Goal: Task Accomplishment & Management: Manage account settings

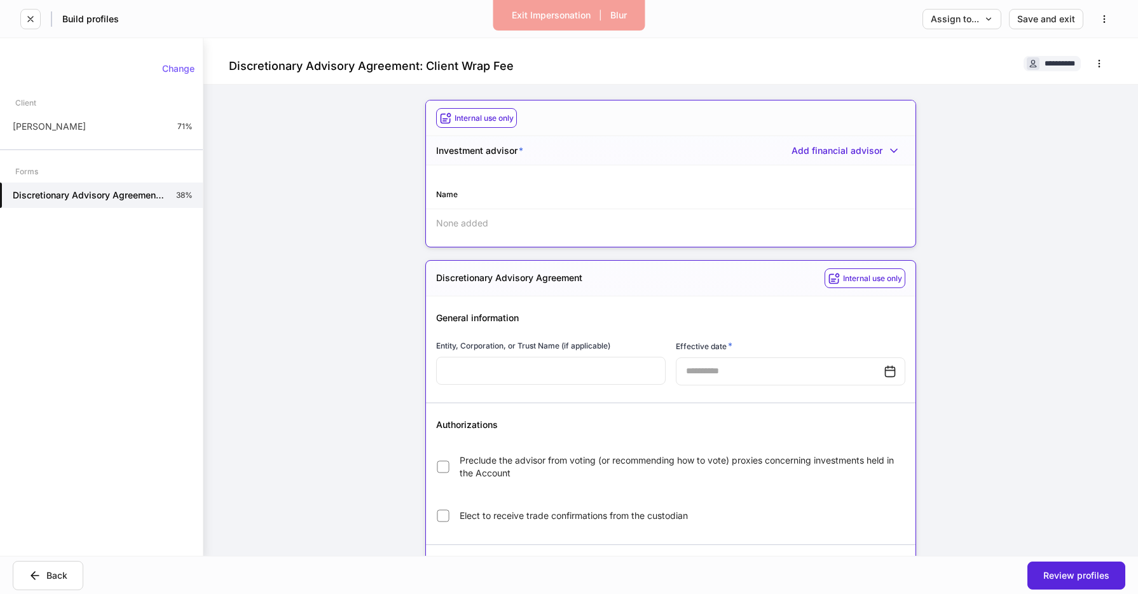
scroll to position [1416, 0]
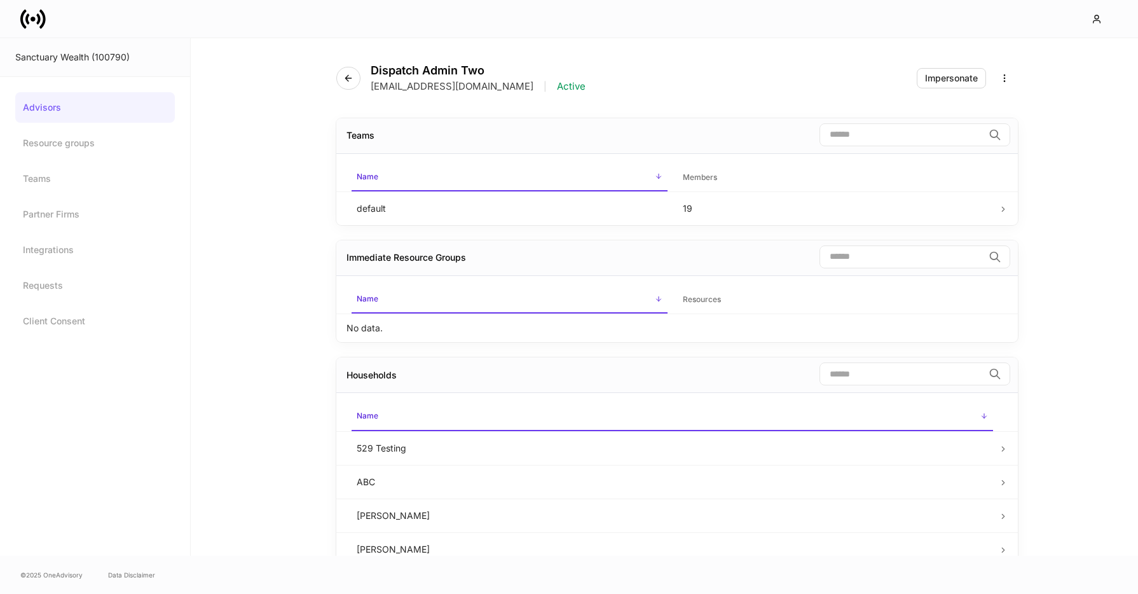
click at [89, 108] on link "Advisors" at bounding box center [95, 107] width 160 height 31
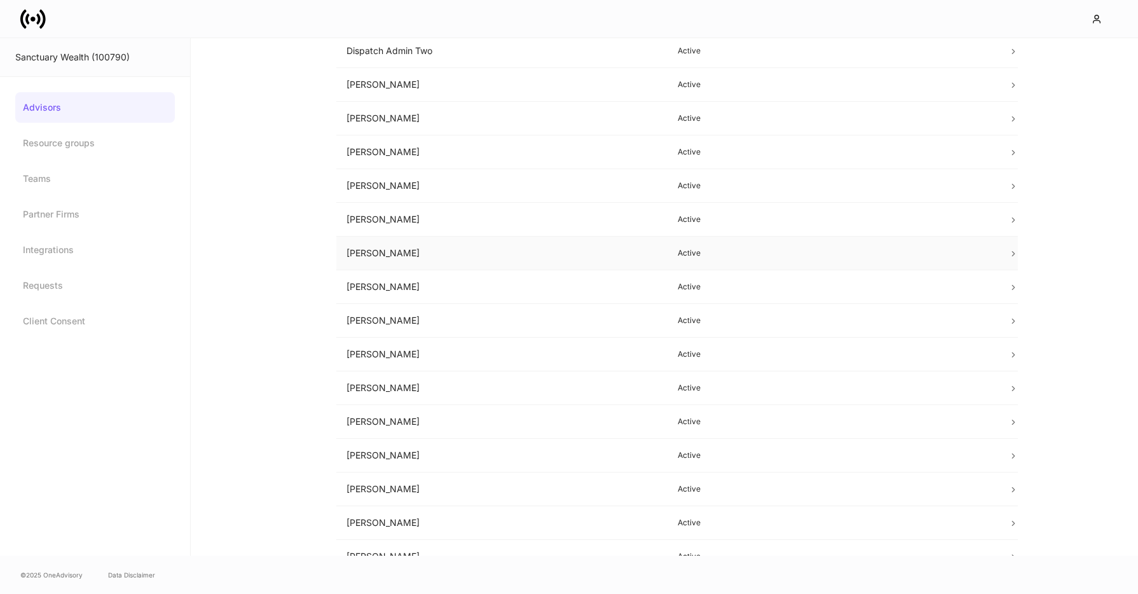
scroll to position [237, 0]
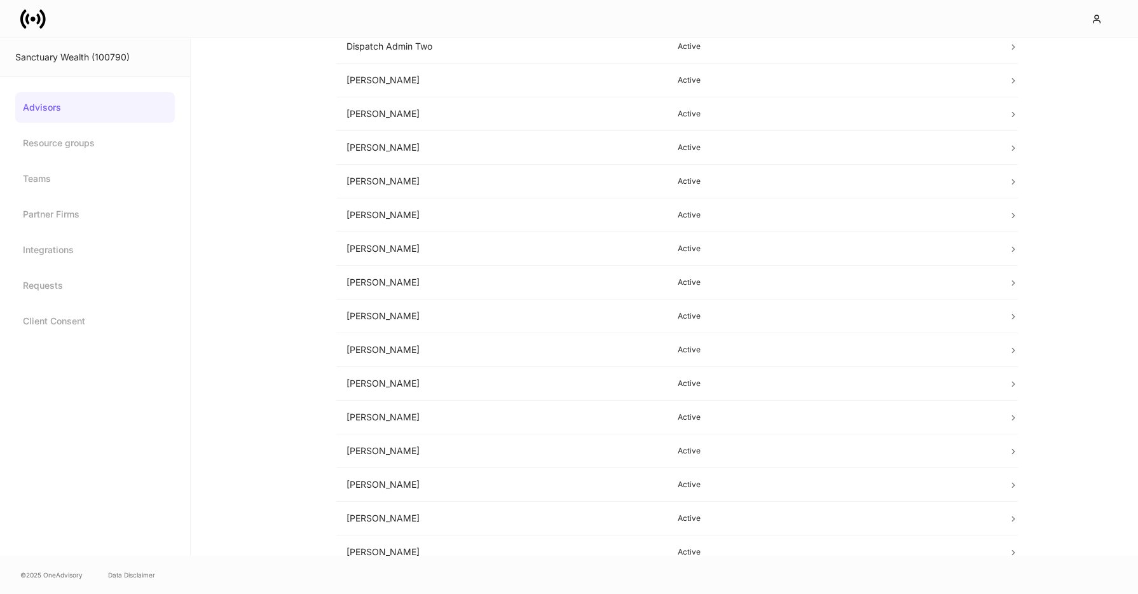
click at [18, 15] on div at bounding box center [569, 18] width 1138 height 37
click at [24, 18] on icon at bounding box center [32, 18] width 25 height 25
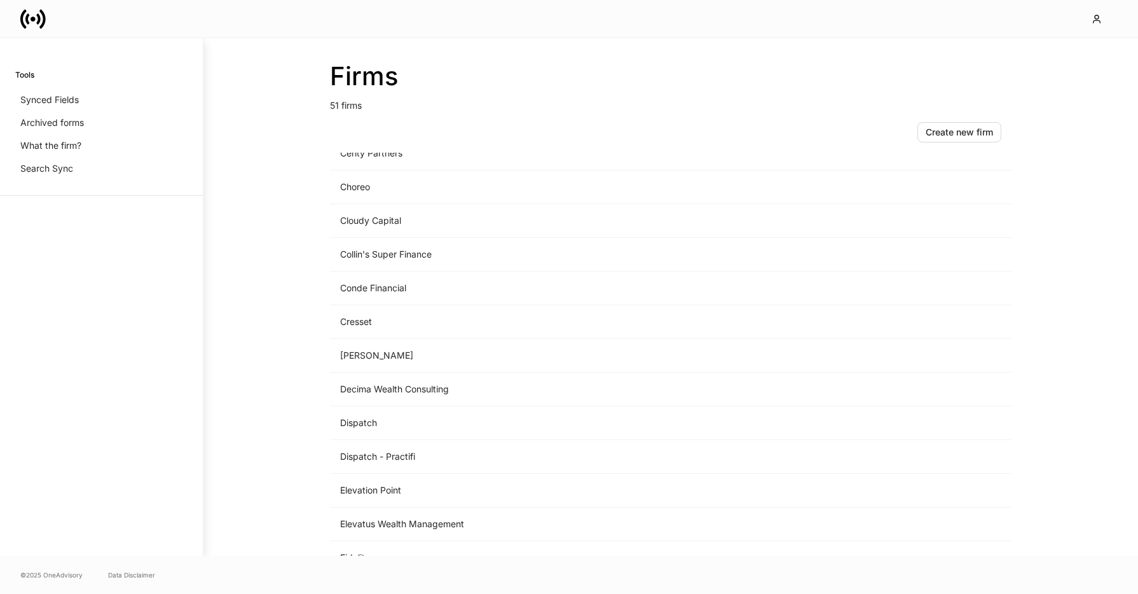
scroll to position [463, 0]
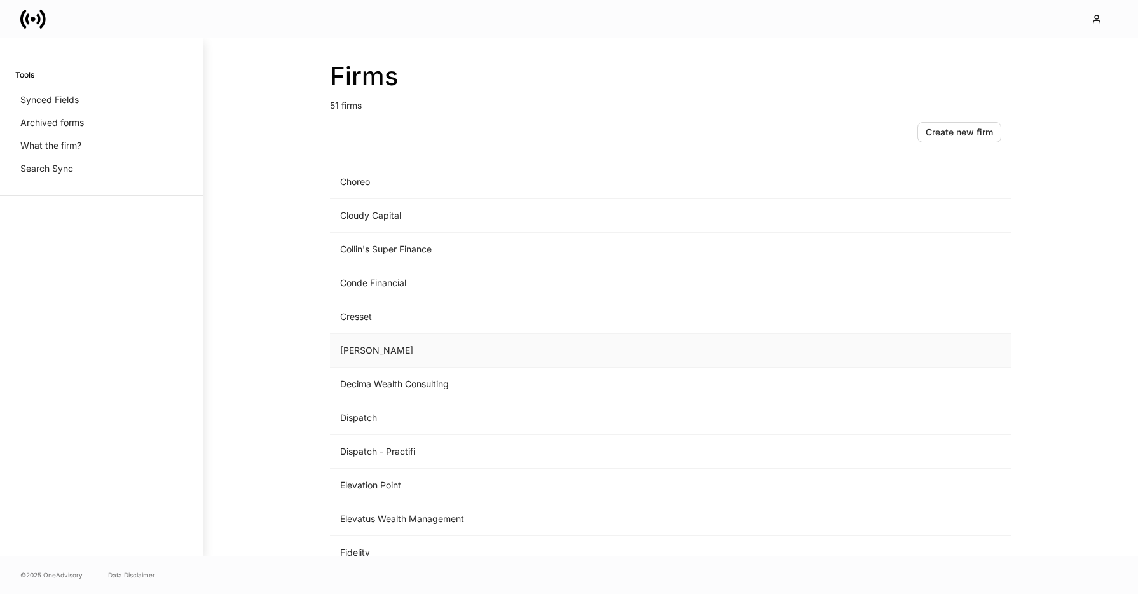
click at [390, 349] on td "D.A. Davidson" at bounding box center [565, 351] width 470 height 34
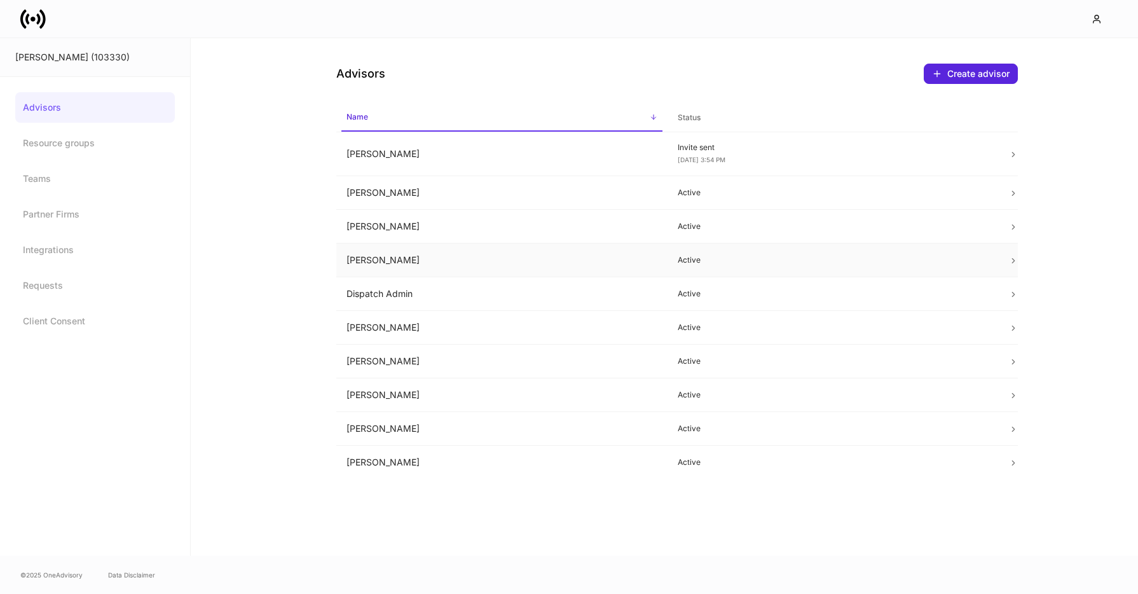
click at [404, 258] on td "Chris Stensland" at bounding box center [501, 260] width 331 height 34
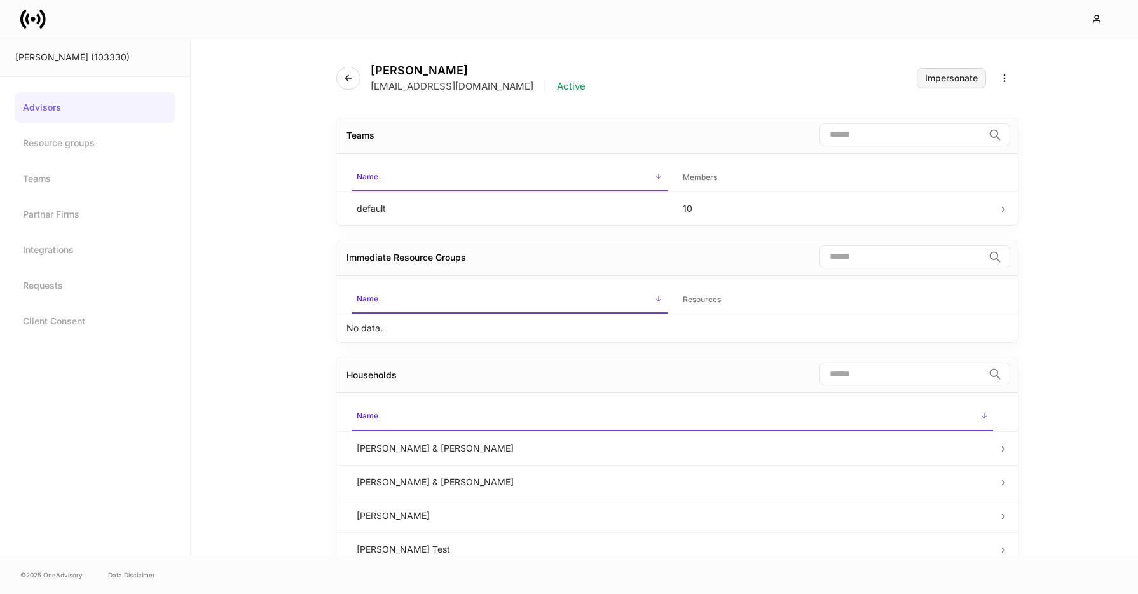
click at [944, 78] on div "Impersonate" at bounding box center [951, 78] width 53 height 9
